Goal: Task Accomplishment & Management: Use online tool/utility

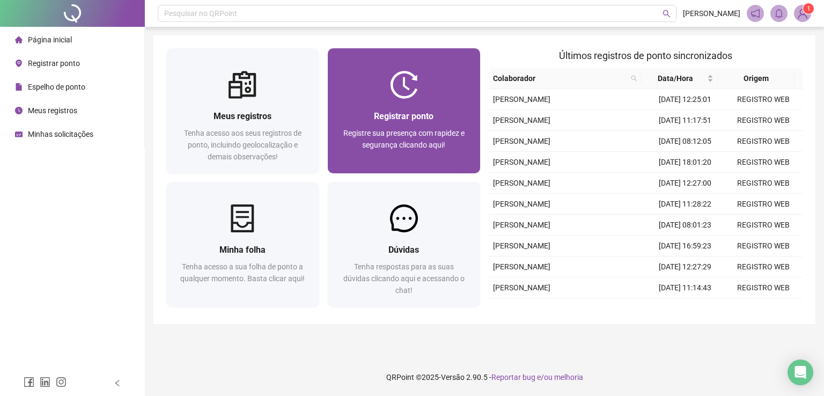
click at [389, 99] on div "Registrar ponto Registre sua presença com rapidez e segurança clicando aqui!" at bounding box center [404, 136] width 153 height 75
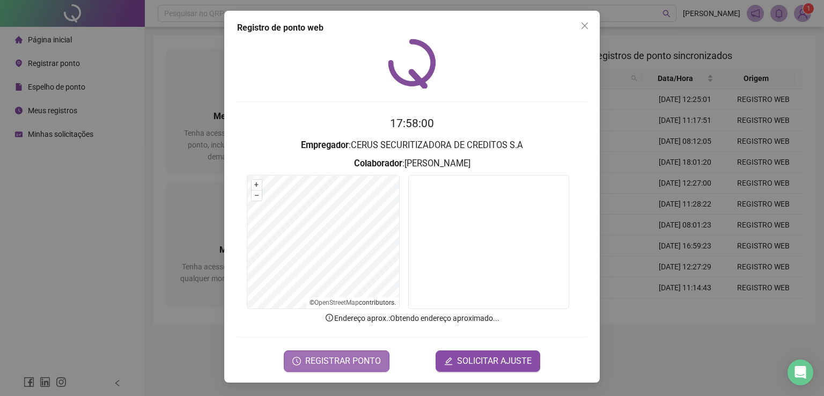
click at [354, 357] on span "REGISTRAR PONTO" at bounding box center [343, 361] width 76 height 13
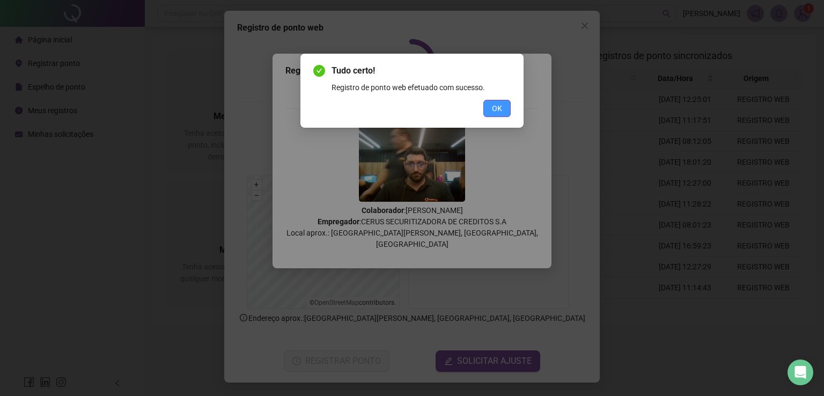
click at [494, 111] on span "OK" at bounding box center [497, 108] width 10 height 12
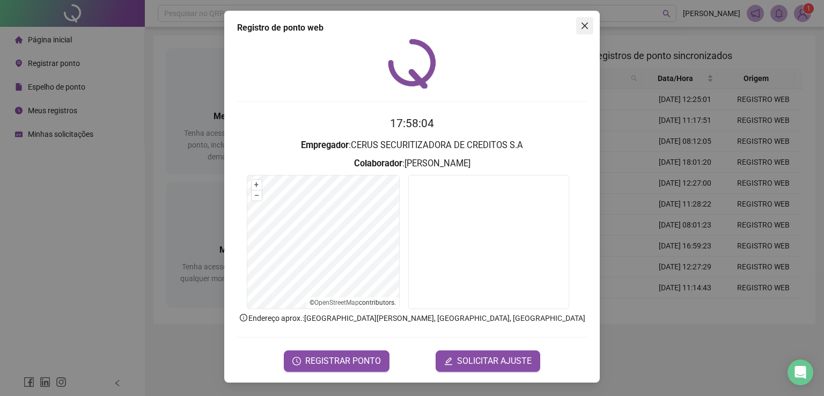
click at [587, 31] on button "Close" at bounding box center [584, 25] width 17 height 17
